Goal: Understand process/instructions

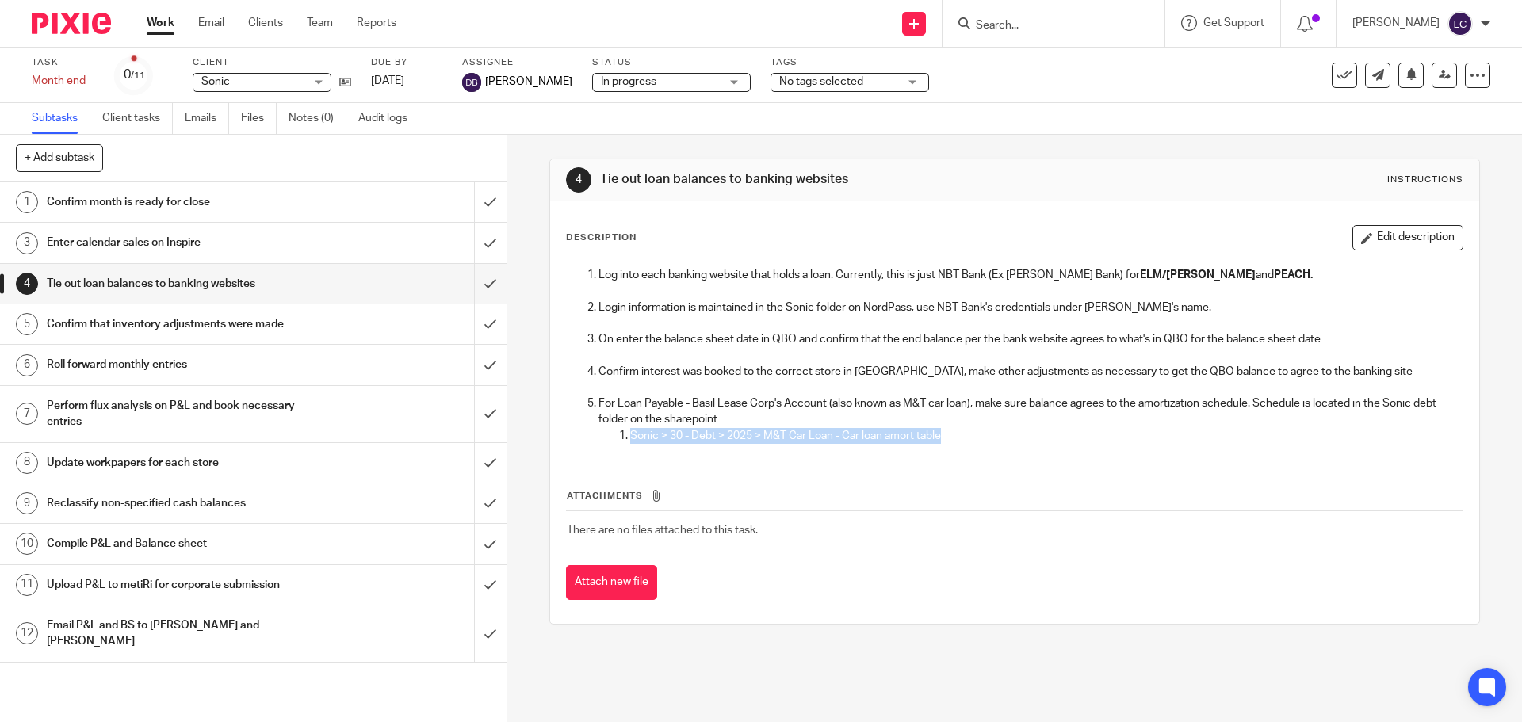
click at [212, 579] on h1 "Upload P&L to metiRi for corporate submission" at bounding box center [184, 585] width 274 height 24
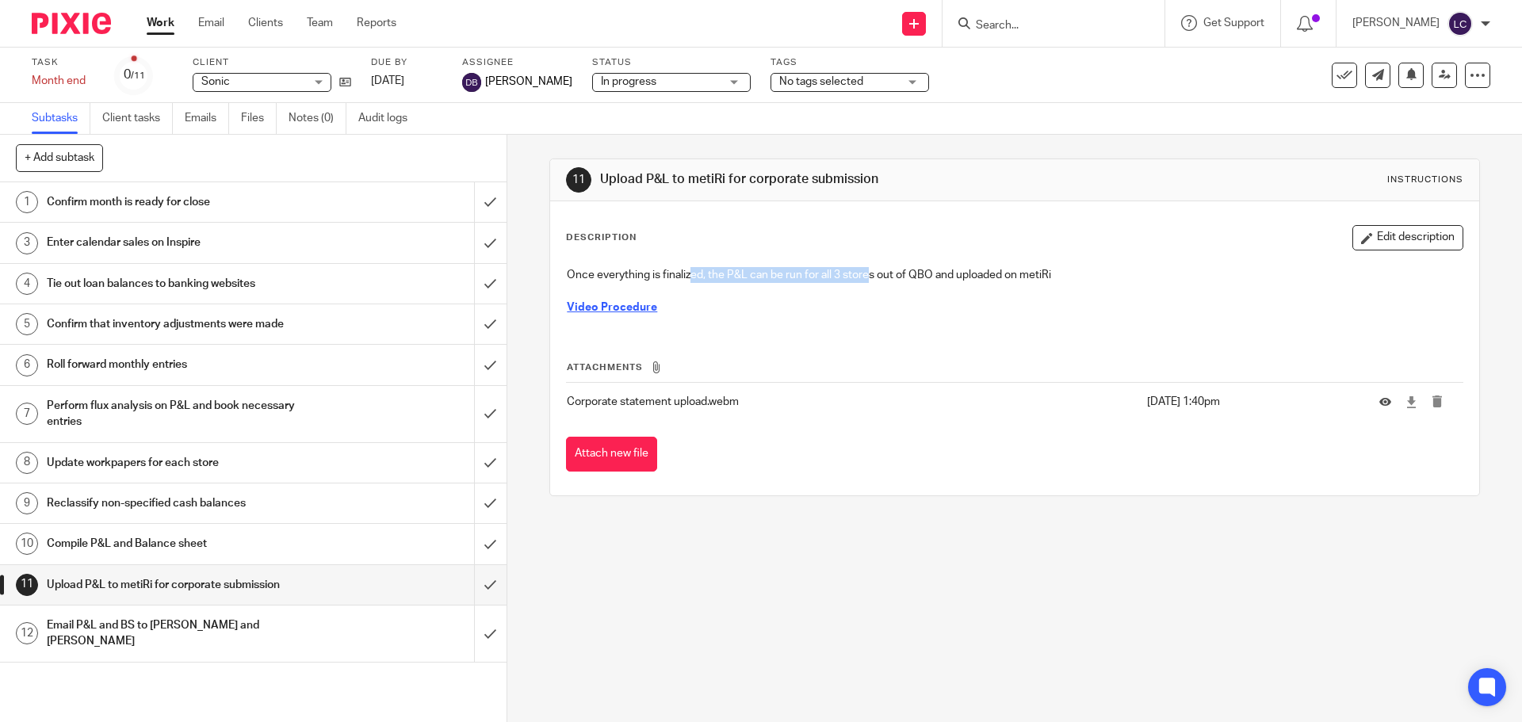
drag, startPoint x: 689, startPoint y: 269, endPoint x: 865, endPoint y: 262, distance: 176.1
click at [865, 262] on div "Once everything is finalized, the P&L can be run for all 3 stores out of QBO an…" at bounding box center [1014, 293] width 911 height 68
drag, startPoint x: 980, startPoint y: 277, endPoint x: 869, endPoint y: 282, distance: 110.3
click at [869, 282] on p "Once everything is finalized, the P&L can be run for all 3 stores out of QBO an…" at bounding box center [1014, 275] width 895 height 16
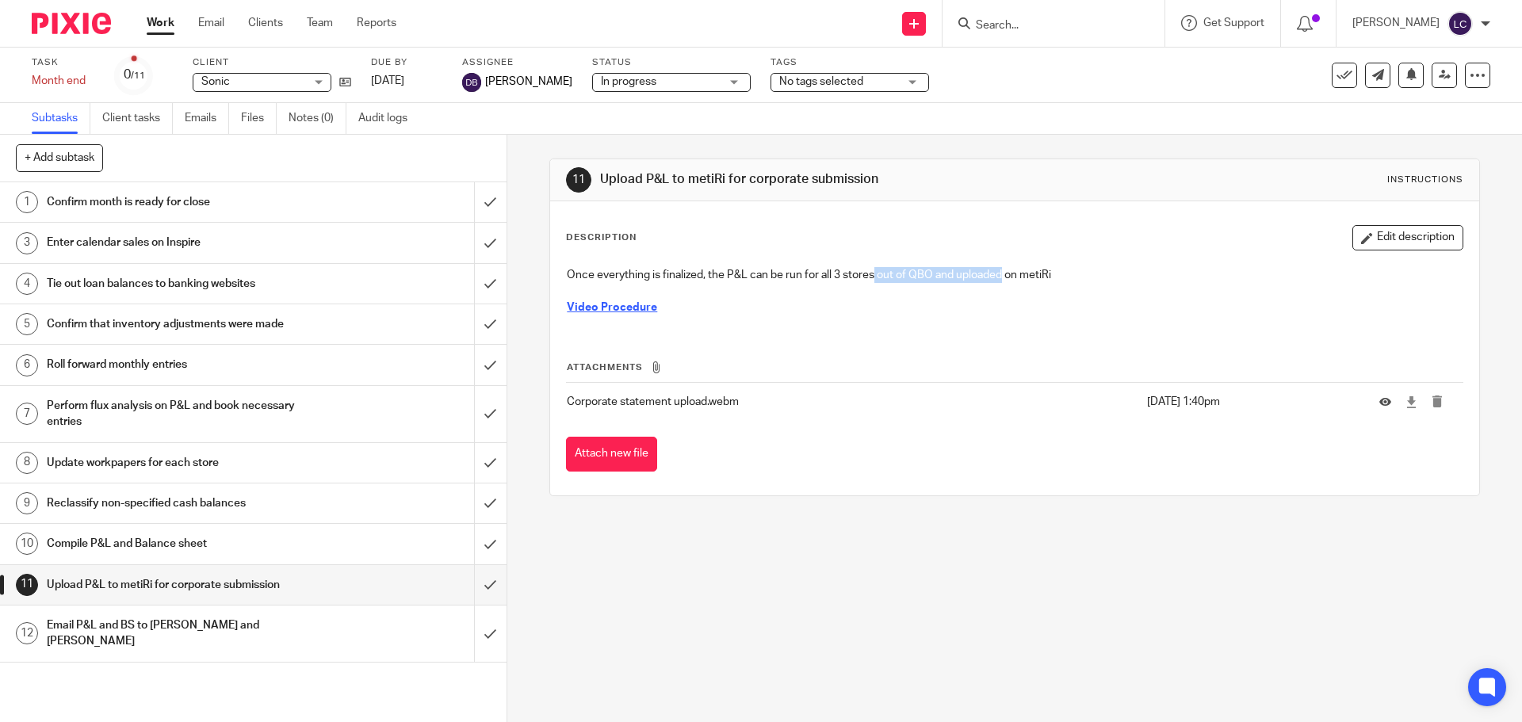
click at [869, 282] on p "Once everything is finalized, the P&L can be run for all 3 stores out of QBO an…" at bounding box center [1014, 275] width 895 height 16
